Goal: Information Seeking & Learning: Learn about a topic

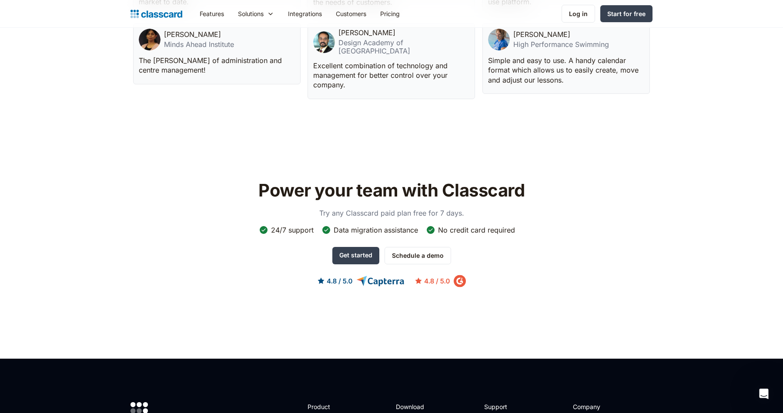
scroll to position [2545, 0]
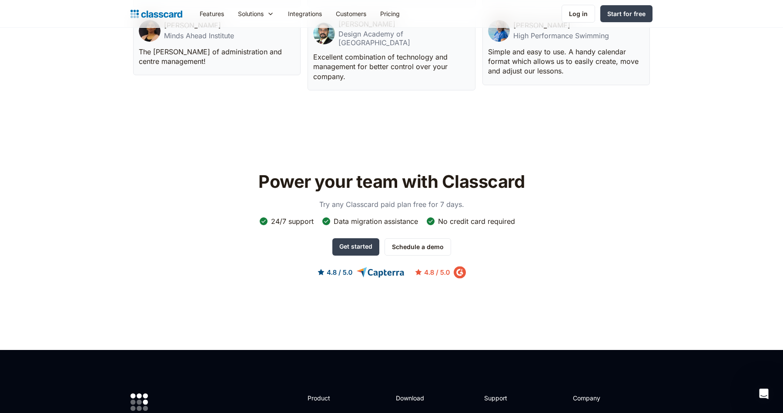
click at [483, 217] on div "No credit card required" at bounding box center [476, 222] width 77 height 10
click at [482, 217] on div "No credit card required" at bounding box center [476, 222] width 77 height 10
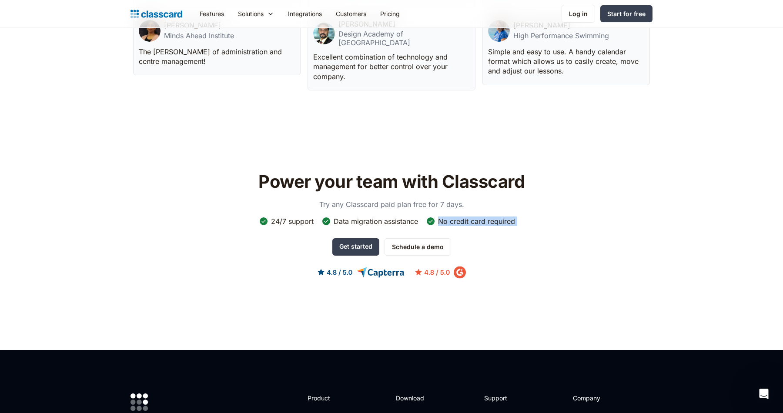
click at [482, 217] on div "No credit card required" at bounding box center [476, 222] width 77 height 10
click at [487, 198] on div "Power your team with Classcard Try any Classcard paid plan free for 7 days. 24/…" at bounding box center [392, 232] width 522 height 132
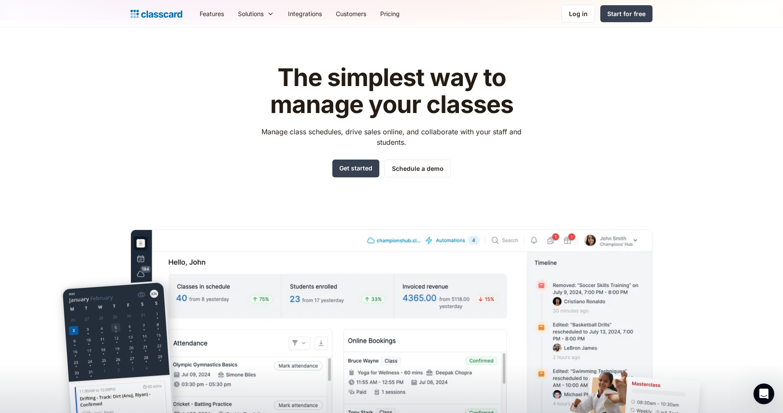
scroll to position [0, 0]
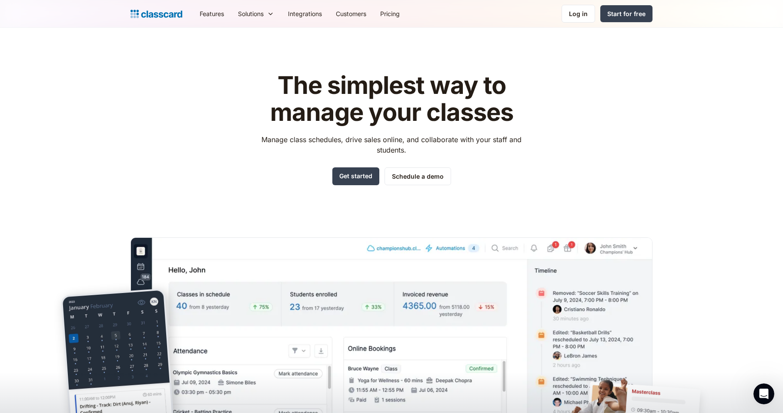
click at [154, 111] on div "The simplest way to manage your classes Manage class schedules, drive sales onl…" at bounding box center [392, 262] width 522 height 409
click at [178, 146] on div "The simplest way to manage your classes Manage class schedules, drive sales onl…" at bounding box center [392, 262] width 522 height 409
click at [213, 17] on link "Features" at bounding box center [212, 14] width 38 height 20
click at [303, 13] on link "Integrations" at bounding box center [305, 14] width 48 height 20
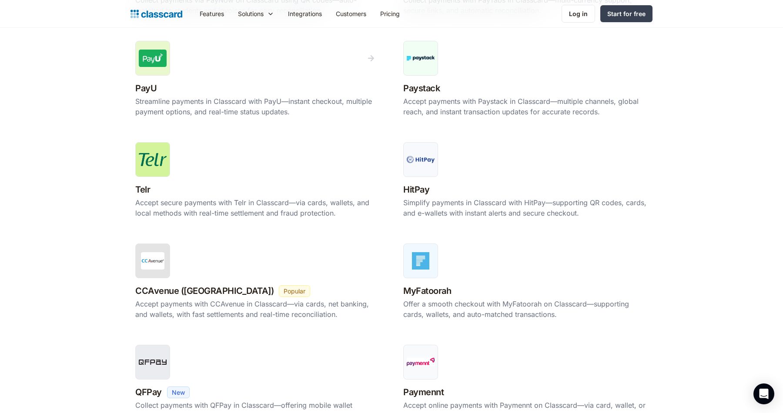
scroll to position [544, 0]
